Goal: Information Seeking & Learning: Learn about a topic

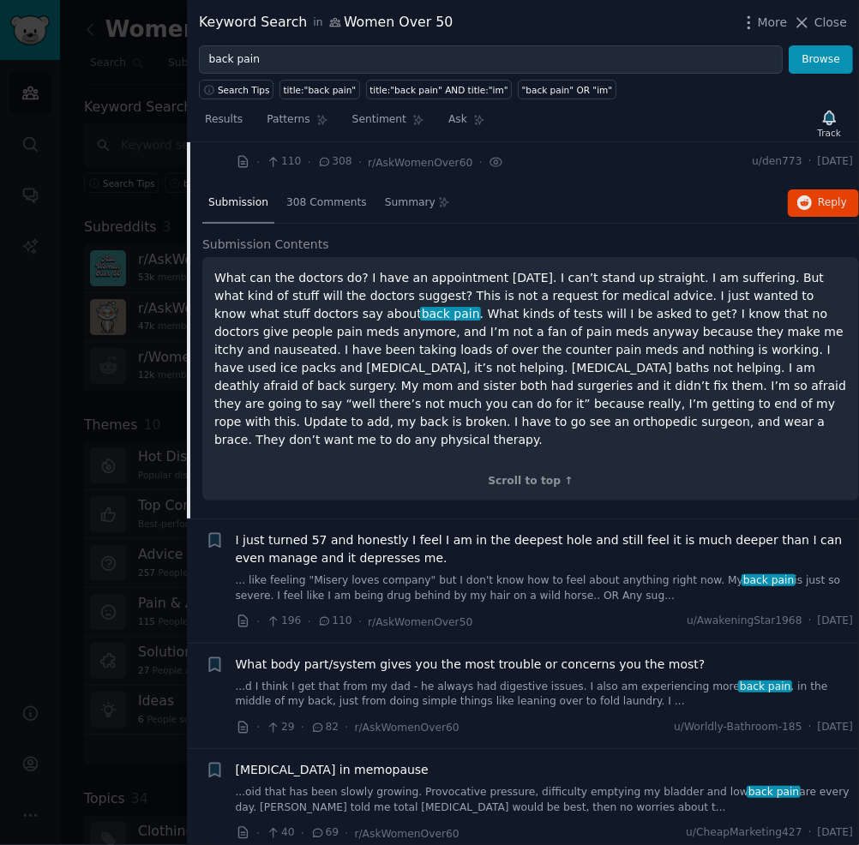
scroll to position [528, 0]
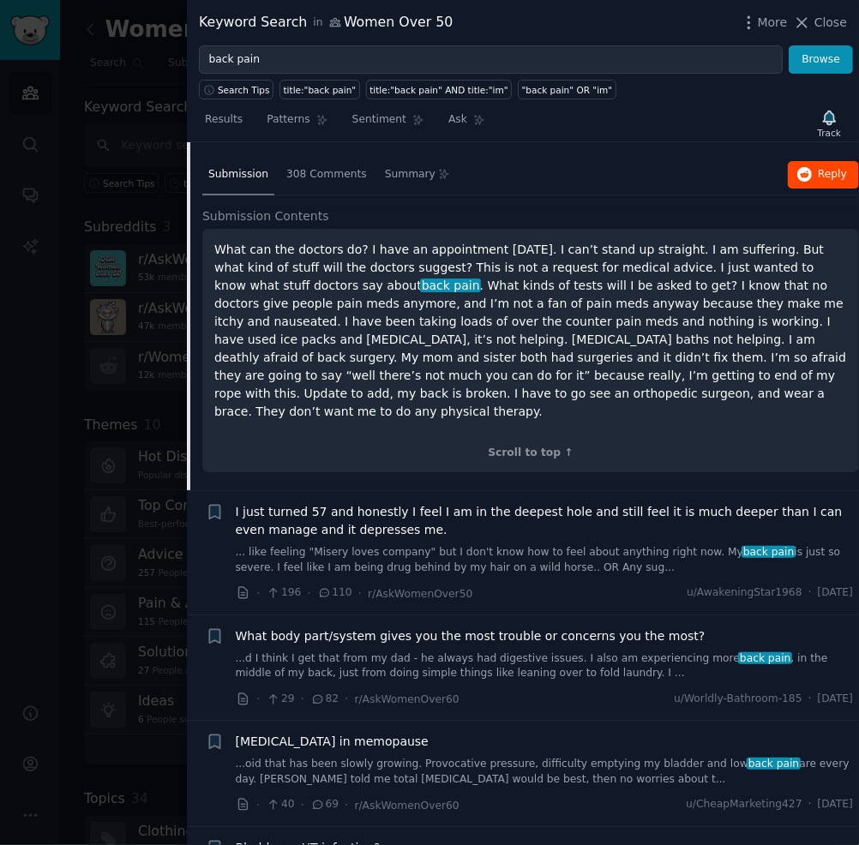
click at [793, 161] on button "Reply on Reddit" at bounding box center [823, 174] width 71 height 27
click at [411, 503] on span "I just turned 57 and honestly I feel I am in the deepest hole and still feel it…" at bounding box center [545, 521] width 618 height 36
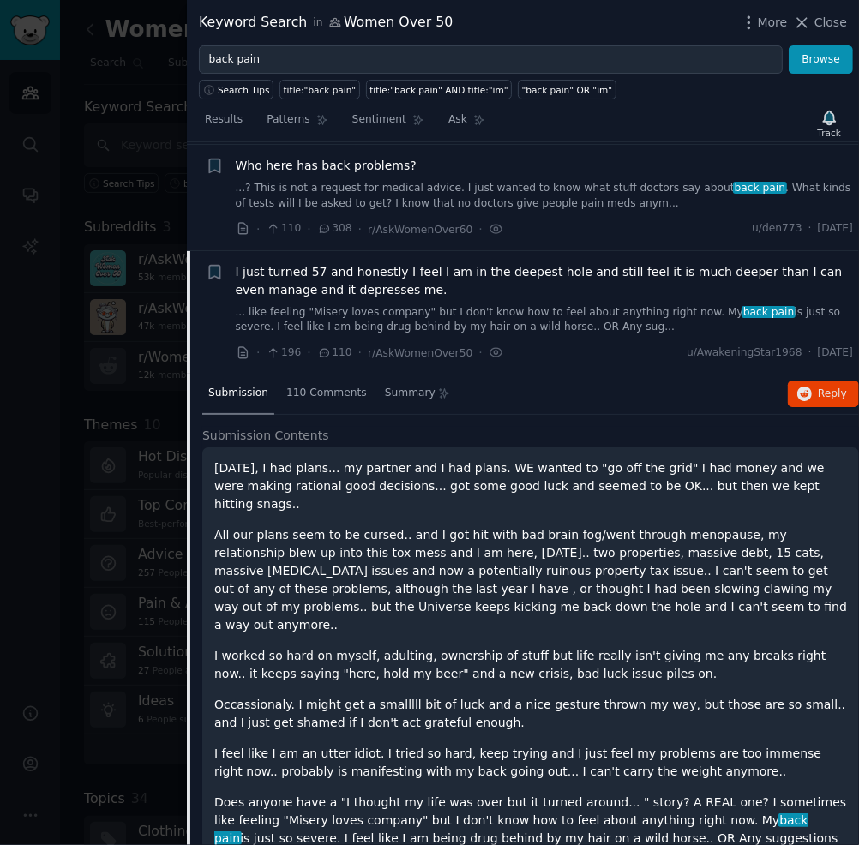
scroll to position [429, 0]
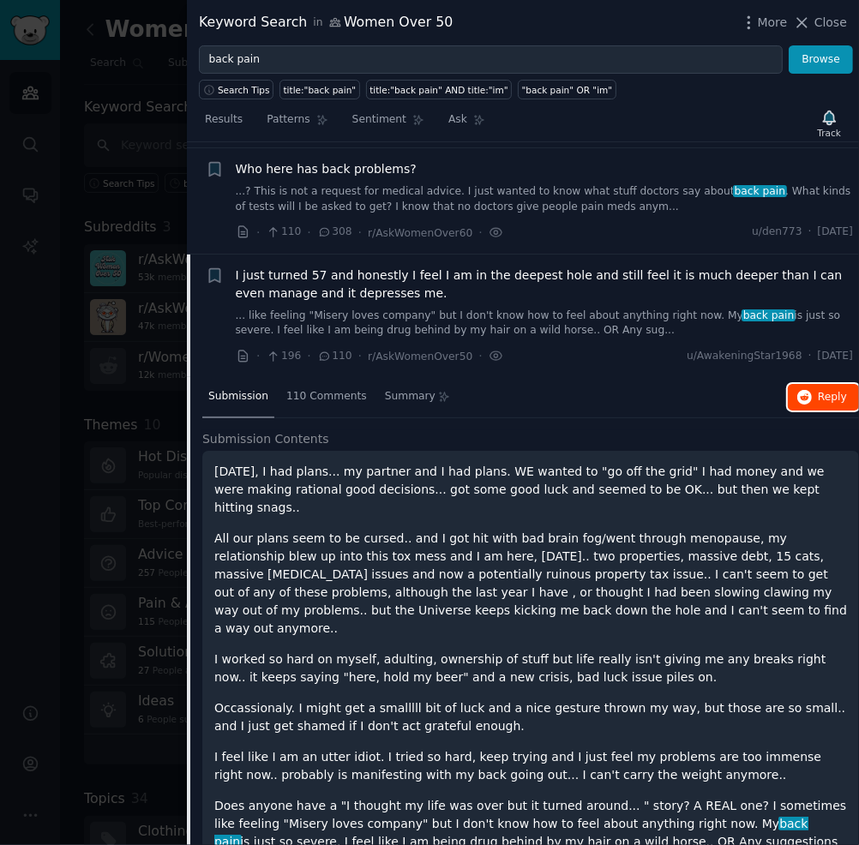
click at [800, 405] on button "Reply on Reddit" at bounding box center [823, 397] width 71 height 27
click at [155, 310] on div at bounding box center [429, 422] width 859 height 845
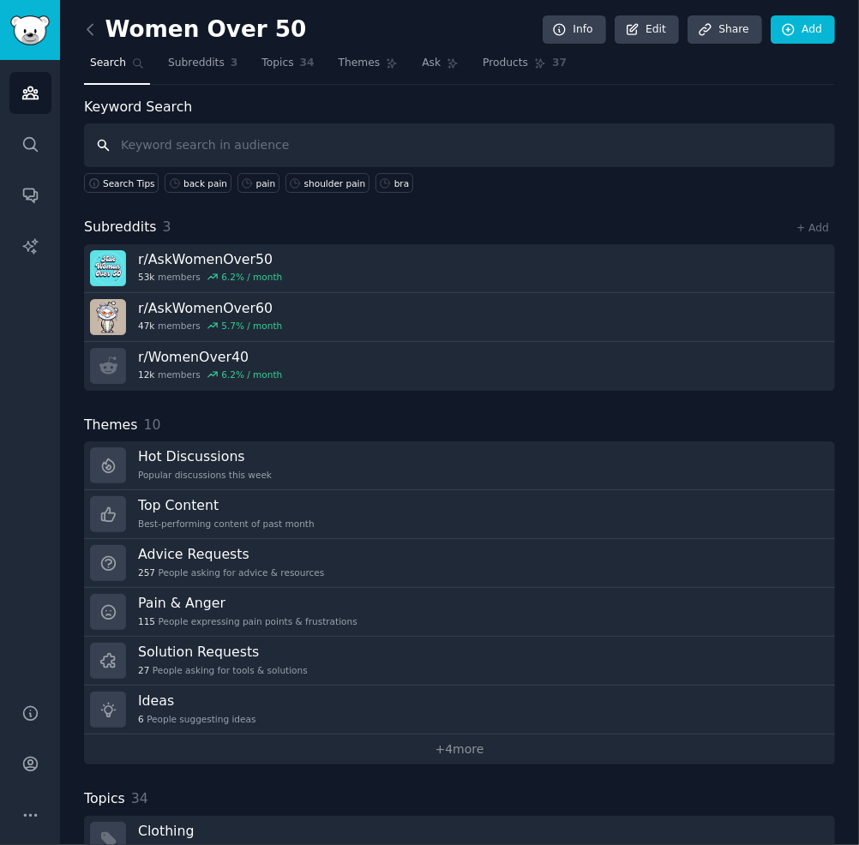
click at [331, 137] on input "text" at bounding box center [459, 145] width 751 height 44
click at [327, 137] on input "text" at bounding box center [459, 145] width 751 height 44
type input "b"
type input "shoulder pain"
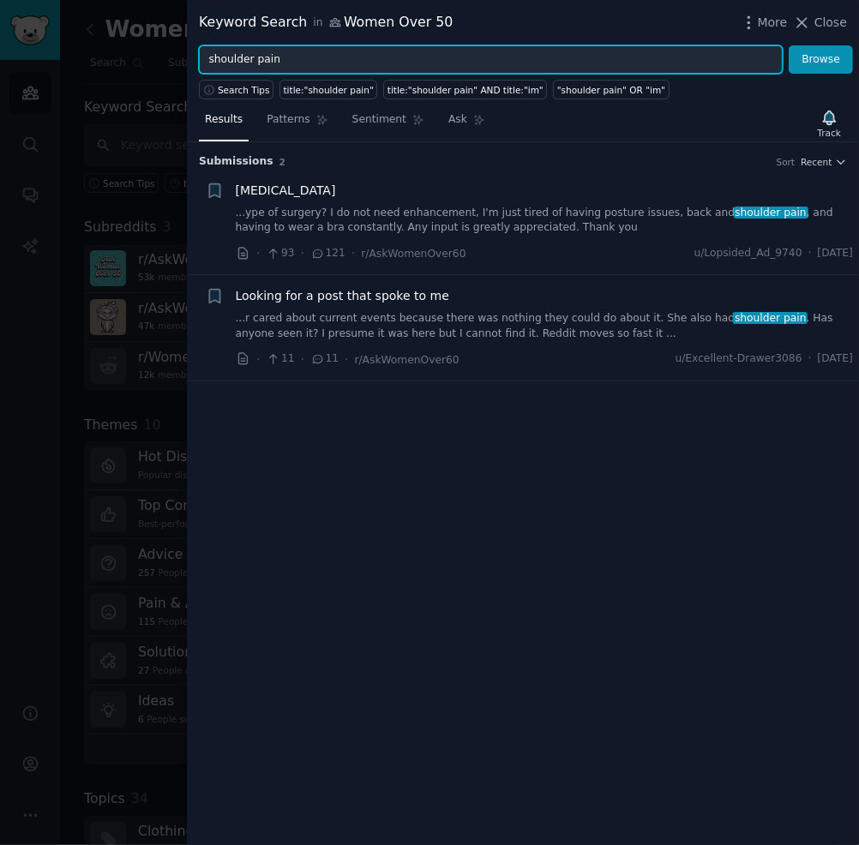
drag, startPoint x: 251, startPoint y: 59, endPoint x: 122, endPoint y: 80, distance: 131.0
click at [122, 80] on div "Keyword Search in Women Over 50 More Close shoulder pain Browse Search Tips tit…" at bounding box center [429, 422] width 859 height 845
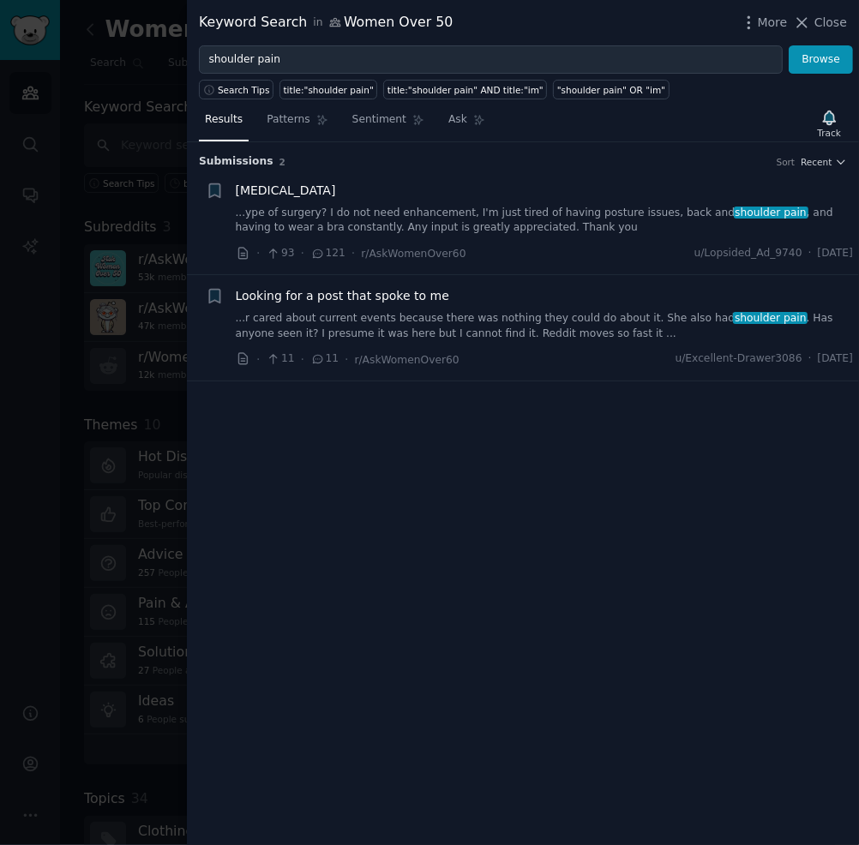
click at [552, 207] on link "...ype of surgery? I do not need enhancement, I'm just tired of having posture …" at bounding box center [545, 221] width 618 height 30
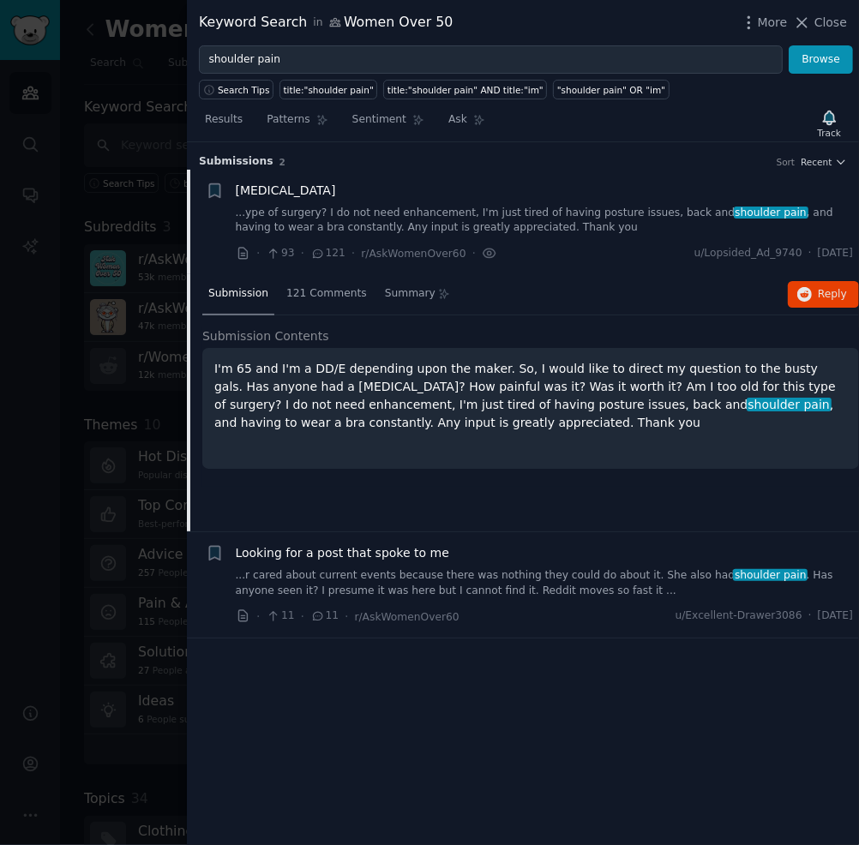
click at [572, 378] on p "I'm 65 and I'm a DD/E depending upon the maker. So, I would like to direct my q…" at bounding box center [530, 396] width 632 height 72
click at [848, 292] on button "Reply on Reddit" at bounding box center [823, 294] width 71 height 27
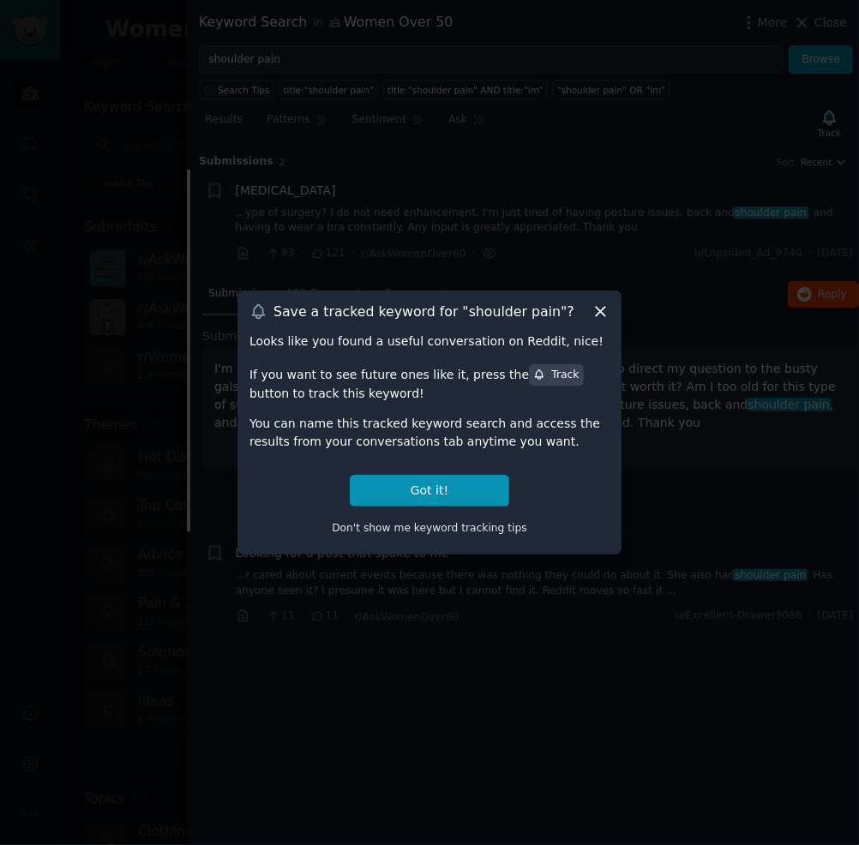
click at [608, 311] on icon at bounding box center [600, 312] width 18 height 18
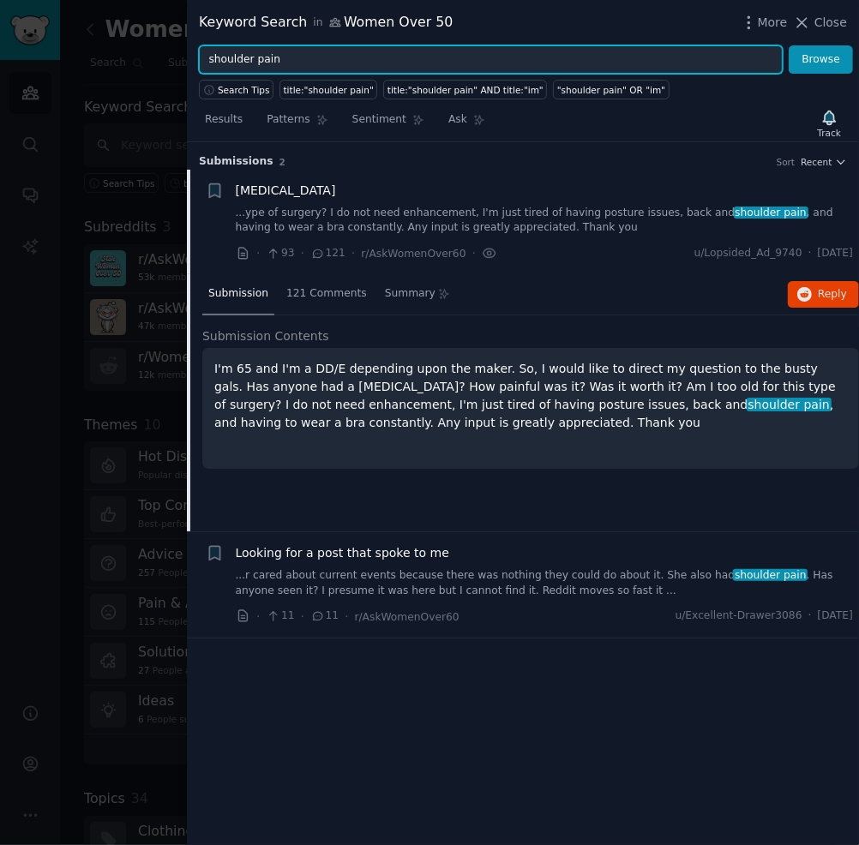
click at [245, 60] on input "shoulder pain" at bounding box center [491, 59] width 584 height 29
click at [251, 60] on input "shoulder pain" at bounding box center [491, 59] width 584 height 29
click at [299, 60] on input "shoulder pain" at bounding box center [491, 59] width 584 height 29
drag, startPoint x: 253, startPoint y: 60, endPoint x: 107, endPoint y: 42, distance: 146.8
click at [114, 45] on div "Keyword Search in Women Over 50 More Close shoulder pain Browse Search Tips tit…" at bounding box center [429, 422] width 859 height 845
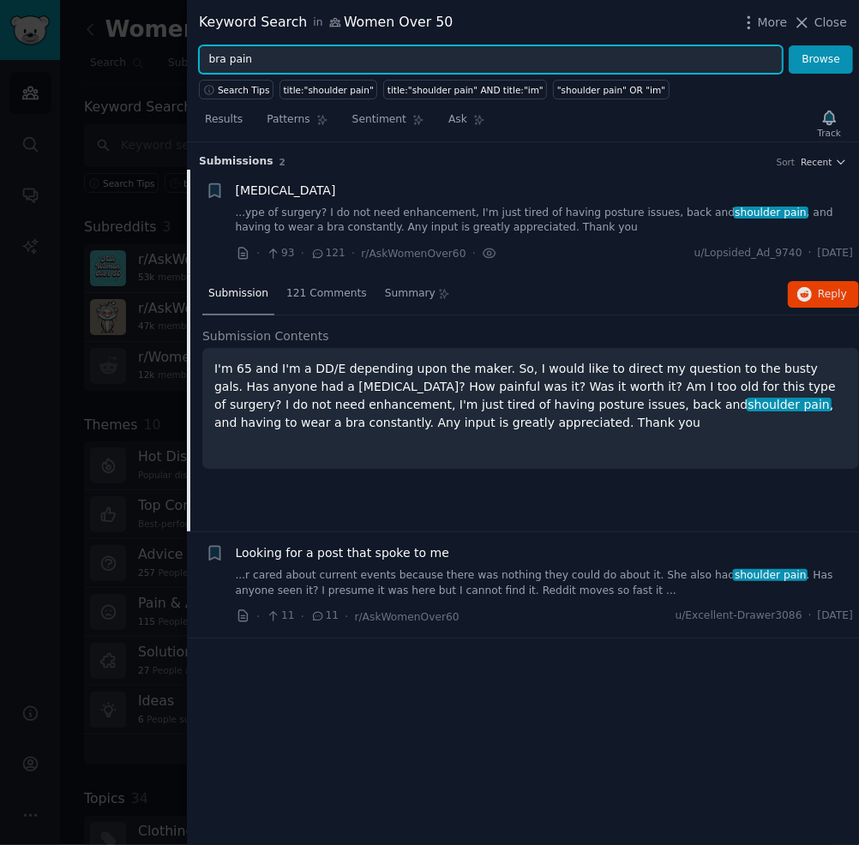
click at [788, 45] on button "Browse" at bounding box center [820, 59] width 64 height 29
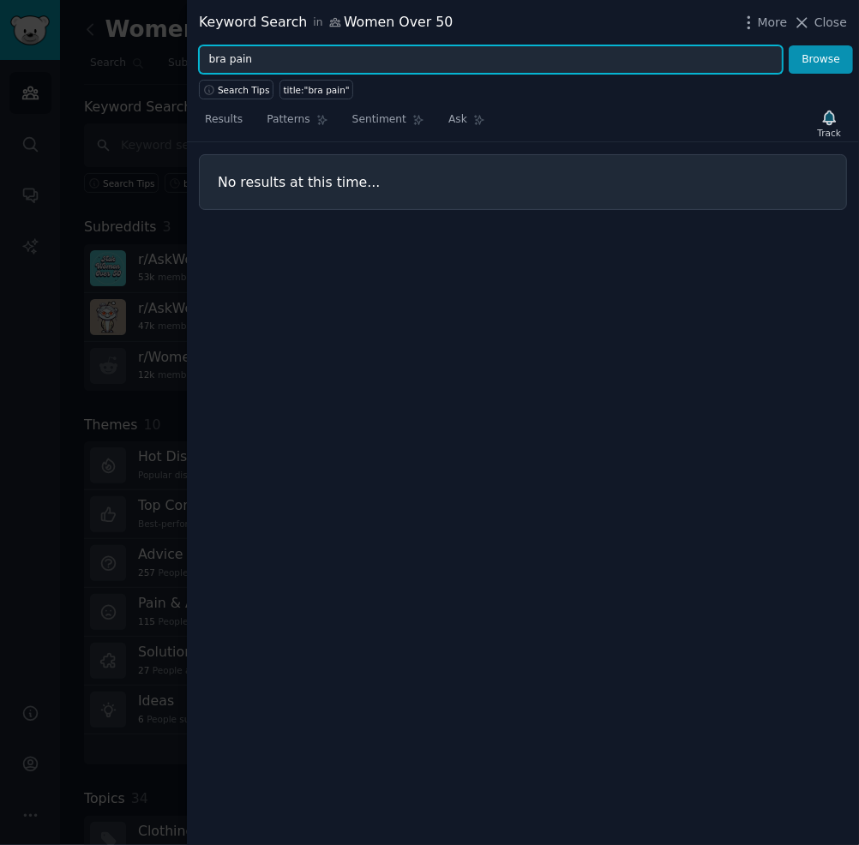
drag, startPoint x: 273, startPoint y: 63, endPoint x: 235, endPoint y: 63, distance: 38.6
click at [235, 63] on input "bra pain" at bounding box center [491, 59] width 584 height 29
click at [788, 45] on button "Browse" at bounding box center [820, 59] width 64 height 29
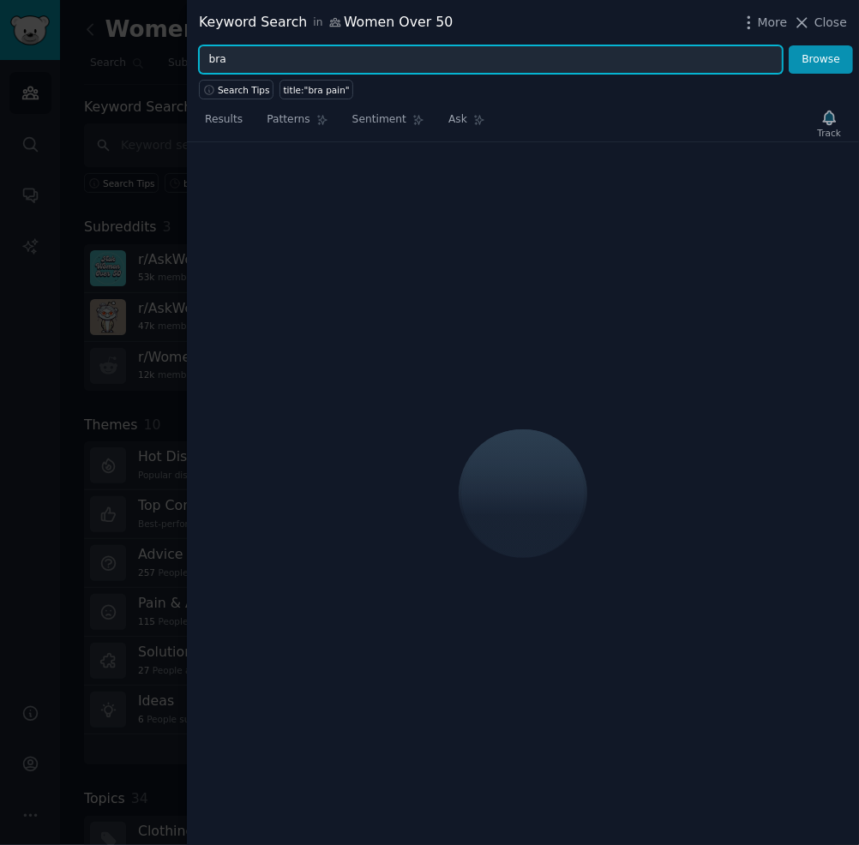
click at [243, 55] on input "bra" at bounding box center [491, 59] width 584 height 29
click at [788, 45] on button "Browse" at bounding box center [820, 59] width 64 height 29
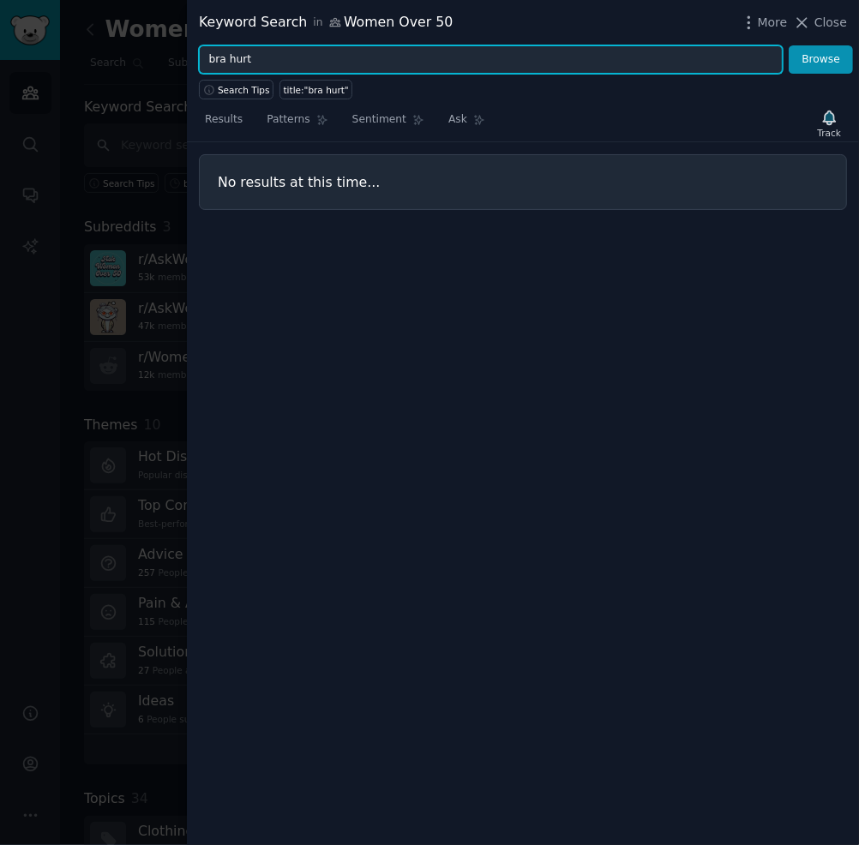
drag, startPoint x: 276, startPoint y: 51, endPoint x: 237, endPoint y: 51, distance: 38.6
click at [237, 51] on input "bra hurt" at bounding box center [491, 59] width 584 height 29
type input "bra"
click at [788, 45] on button "Browse" at bounding box center [820, 59] width 64 height 29
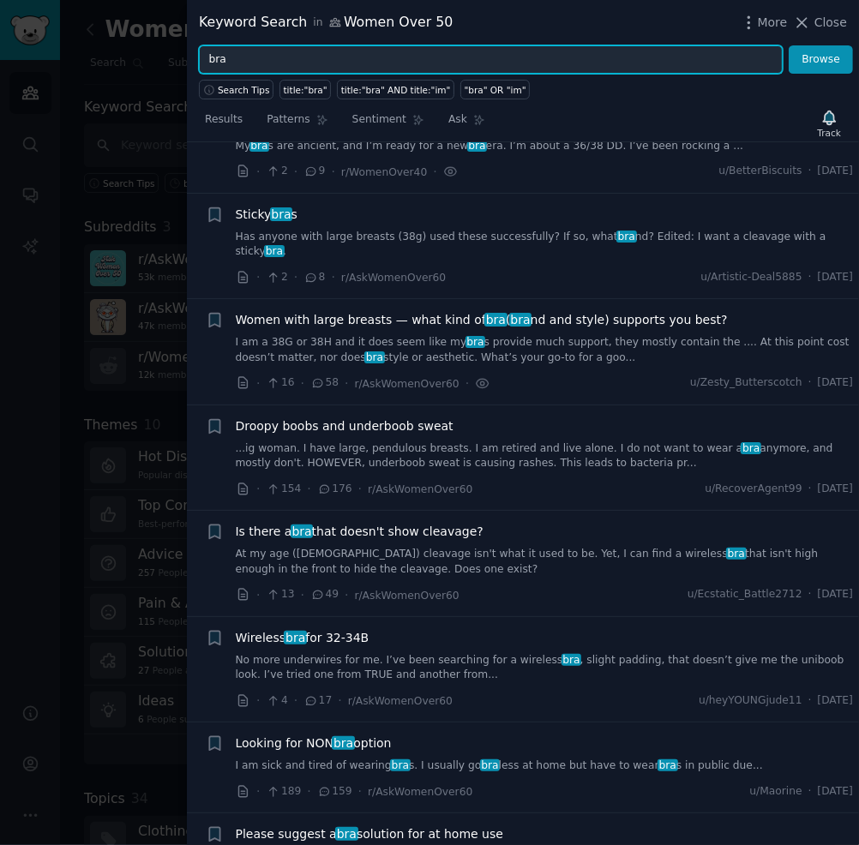
scroll to position [492, 0]
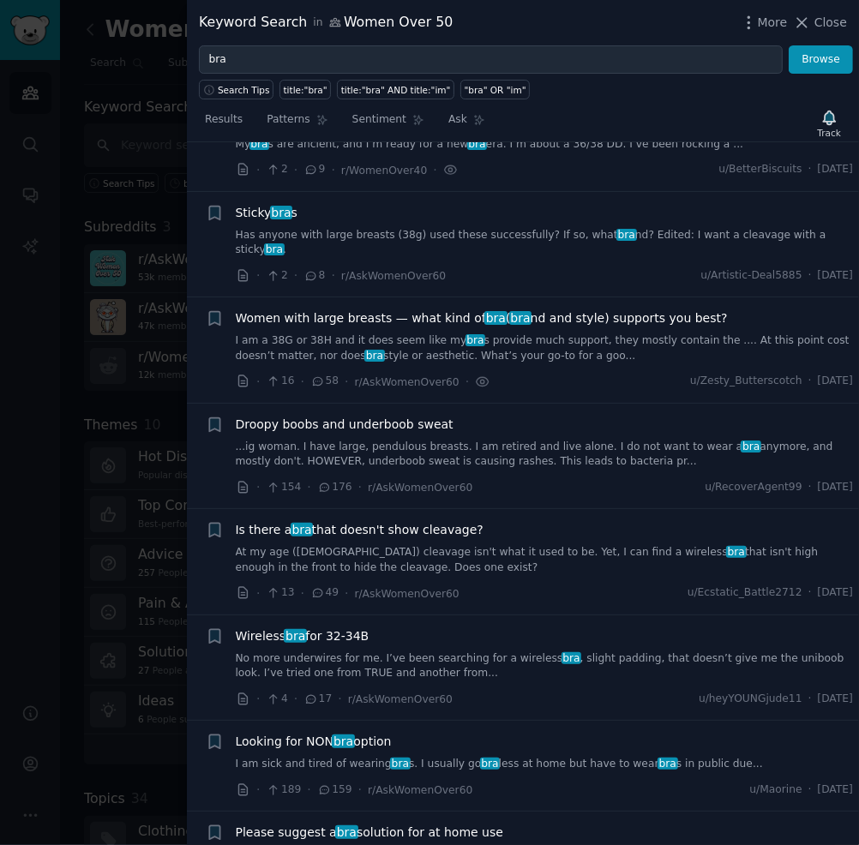
click at [557, 333] on link "I am a 38G or 38H and it does seem like my bra s provide much support, they mos…" at bounding box center [545, 348] width 618 height 30
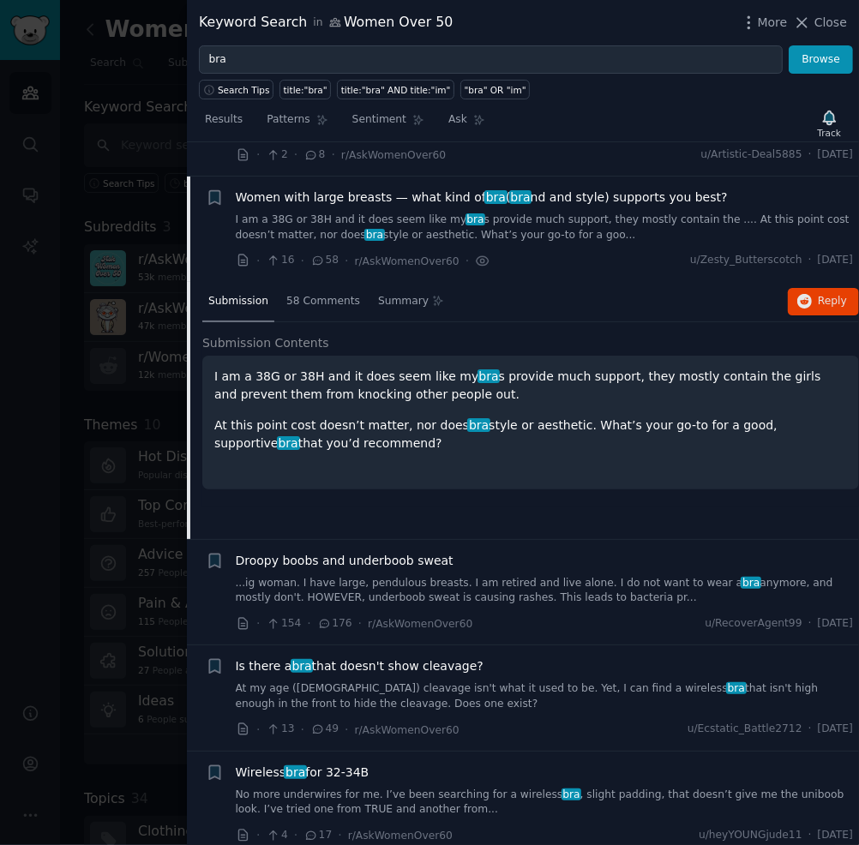
scroll to position [629, 0]
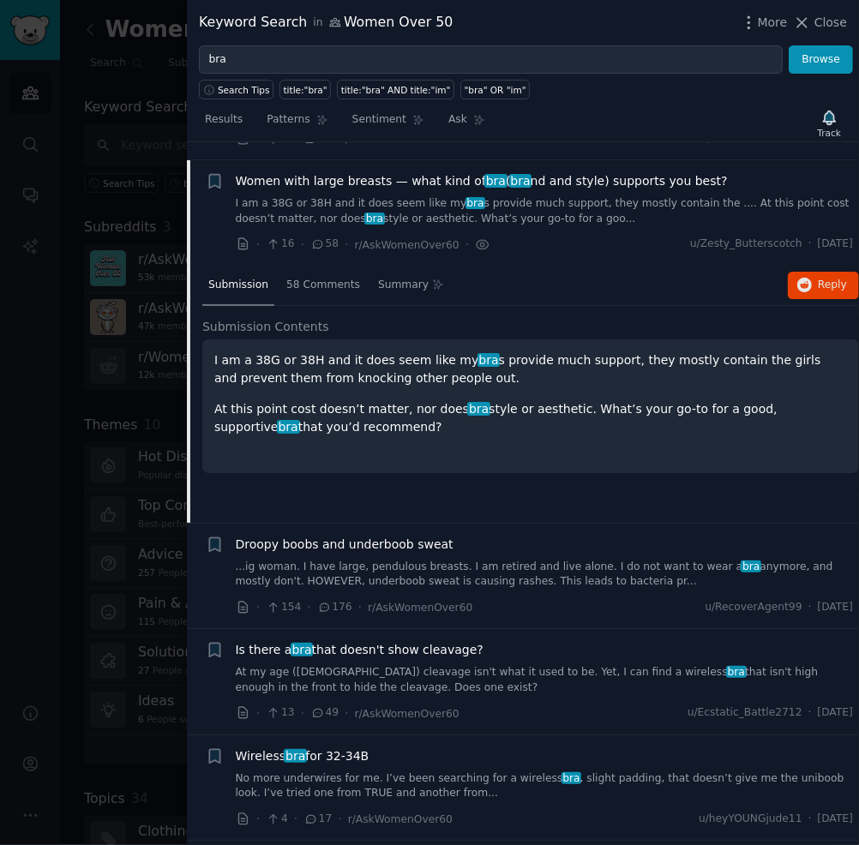
click at [550, 351] on p "I am a 38G or 38H and it does seem like my bra s provide much support, they mos…" at bounding box center [530, 369] width 632 height 36
click at [814, 272] on button "Reply on Reddit" at bounding box center [823, 285] width 71 height 27
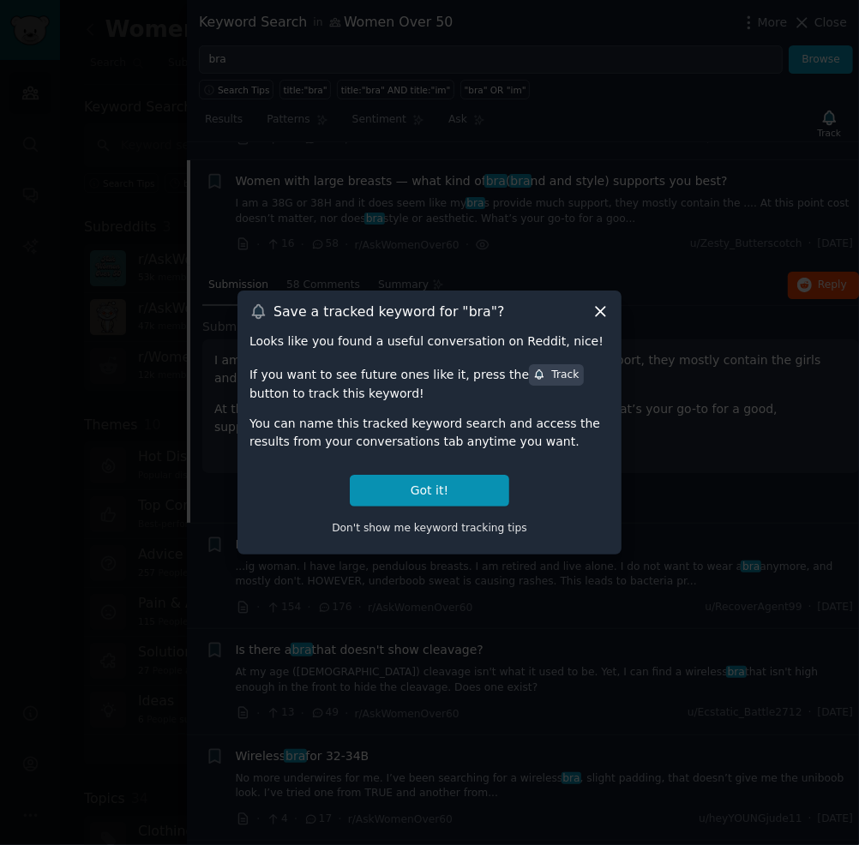
click at [593, 312] on icon at bounding box center [600, 312] width 18 height 18
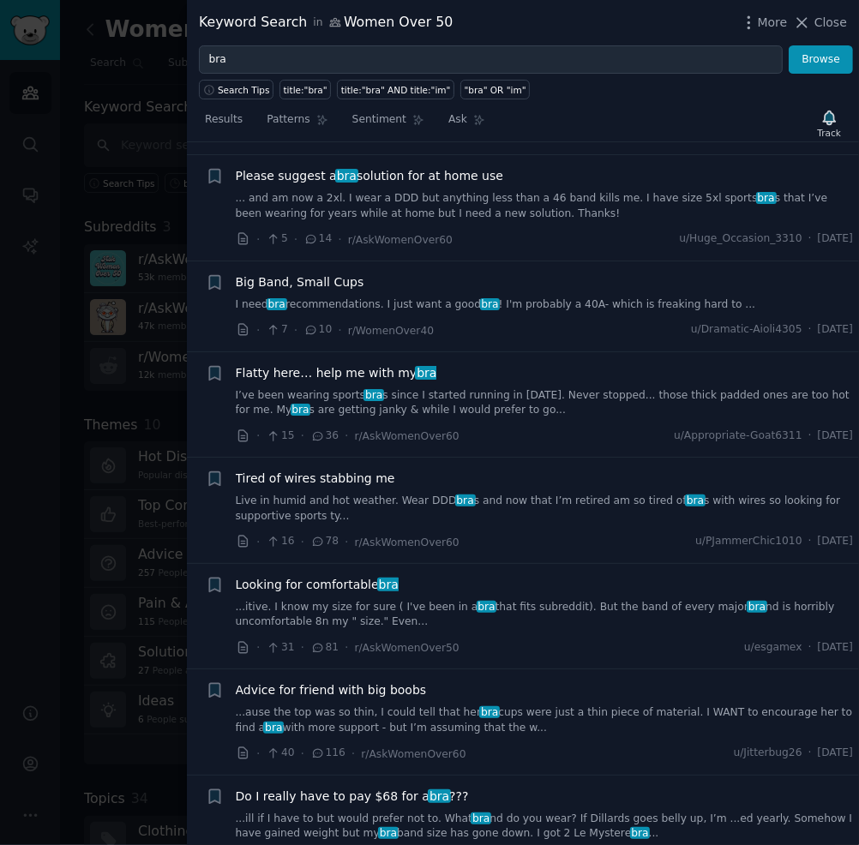
scroll to position [1535, 0]
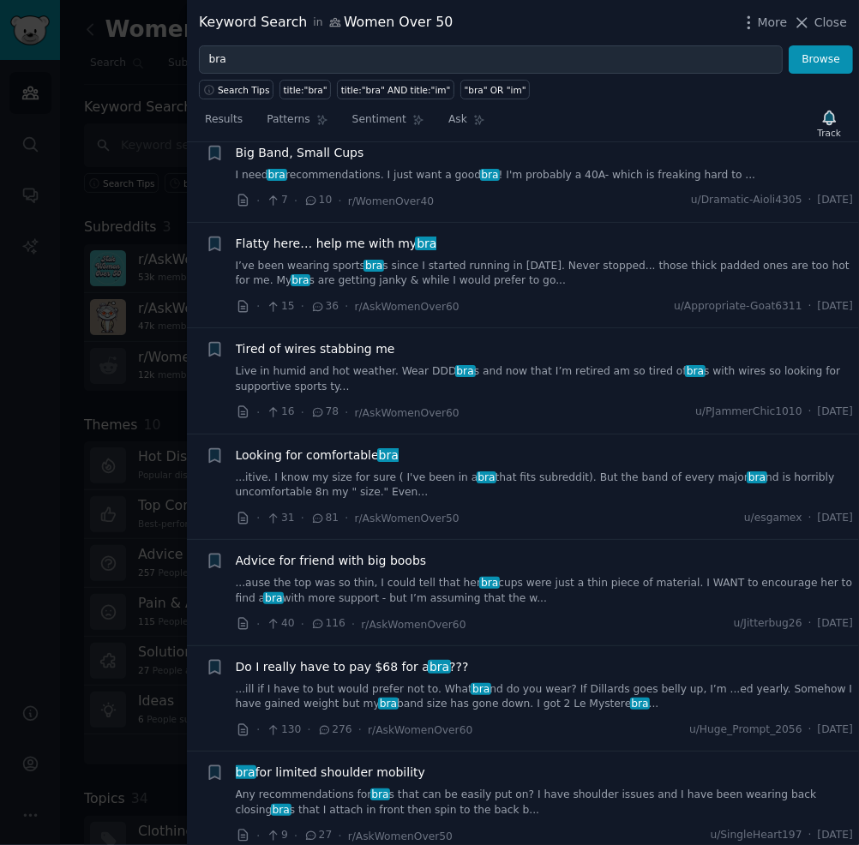
click at [530, 340] on div "Tired of wires stabbing me" at bounding box center [545, 349] width 618 height 18
click at [516, 364] on link "Live in humid and hot weather. Wear DDD bra s and now that I’m retired am so ti…" at bounding box center [545, 379] width 618 height 30
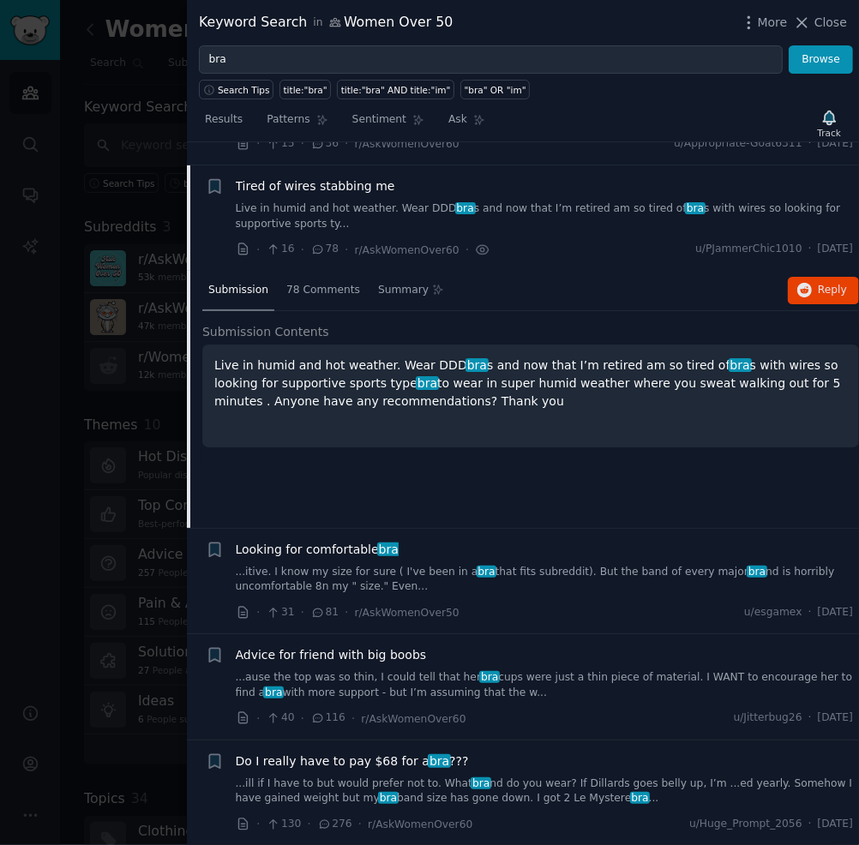
scroll to position [1442, 0]
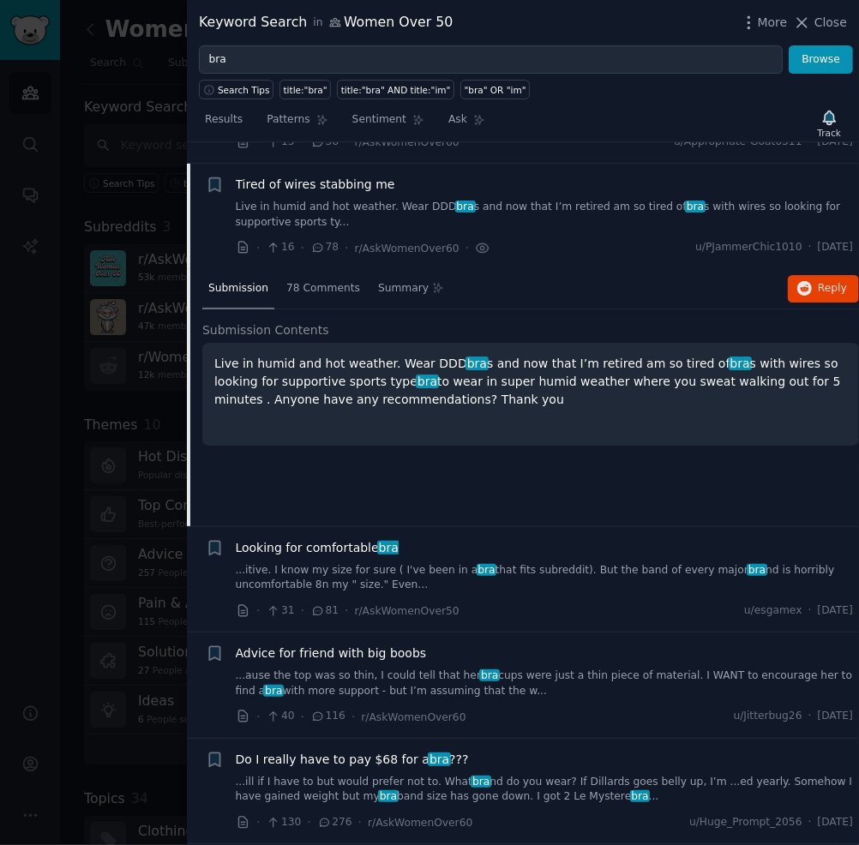
click at [518, 355] on p "Live in humid and hot weather. Wear DDD bra s and now that I’m retired am so ti…" at bounding box center [530, 382] width 632 height 54
click at [811, 275] on button "Reply on Reddit" at bounding box center [823, 288] width 71 height 27
